Goal: Complete application form

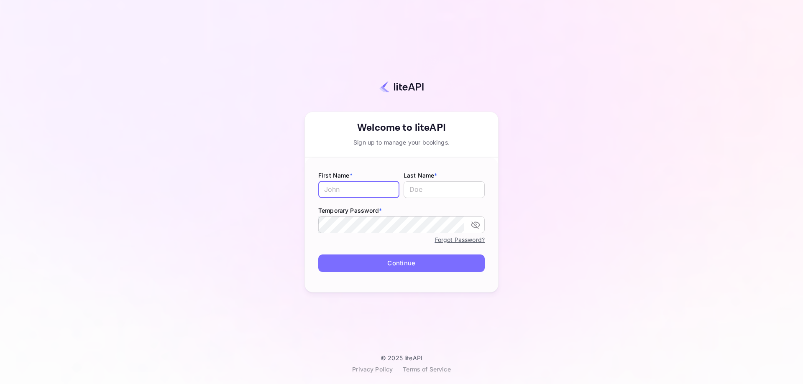
click at [341, 193] on input "text" at bounding box center [358, 190] width 81 height 17
type input "[PERSON_NAME]"
click at [437, 192] on input "text" at bounding box center [444, 190] width 81 height 17
click at [479, 224] on icon "toggle password visibility" at bounding box center [476, 225] width 10 height 10
type input "[PERSON_NAME]"
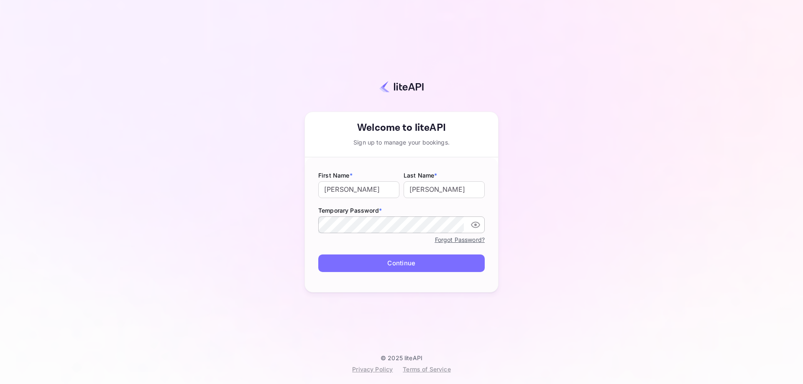
click at [404, 264] on button "Continue" at bounding box center [401, 264] width 167 height 18
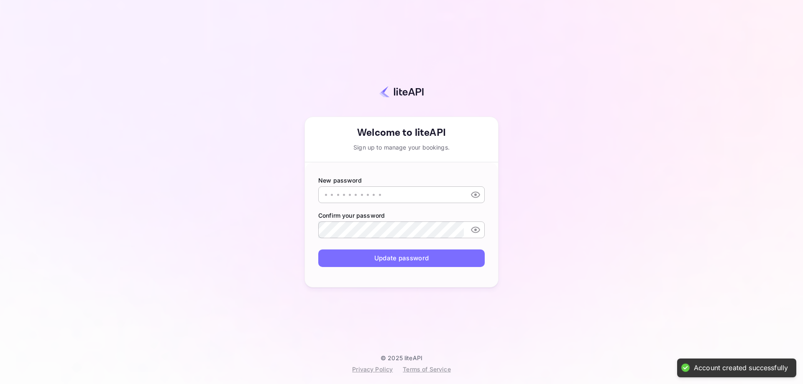
click at [371, 193] on input "text" at bounding box center [391, 195] width 146 height 17
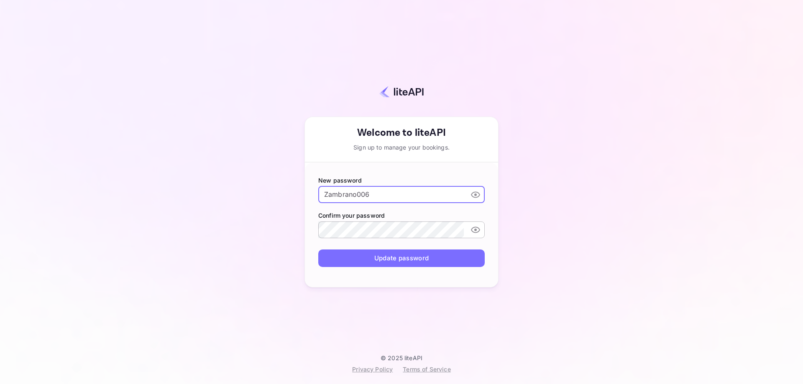
type input "Zambrano006"
click at [444, 257] on button "Update password" at bounding box center [401, 259] width 167 height 18
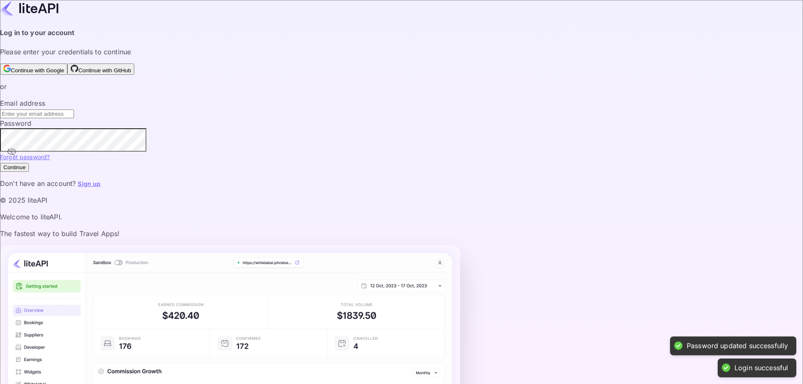
type input "Zambrano006"
